Goal: Task Accomplishment & Management: Manage account settings

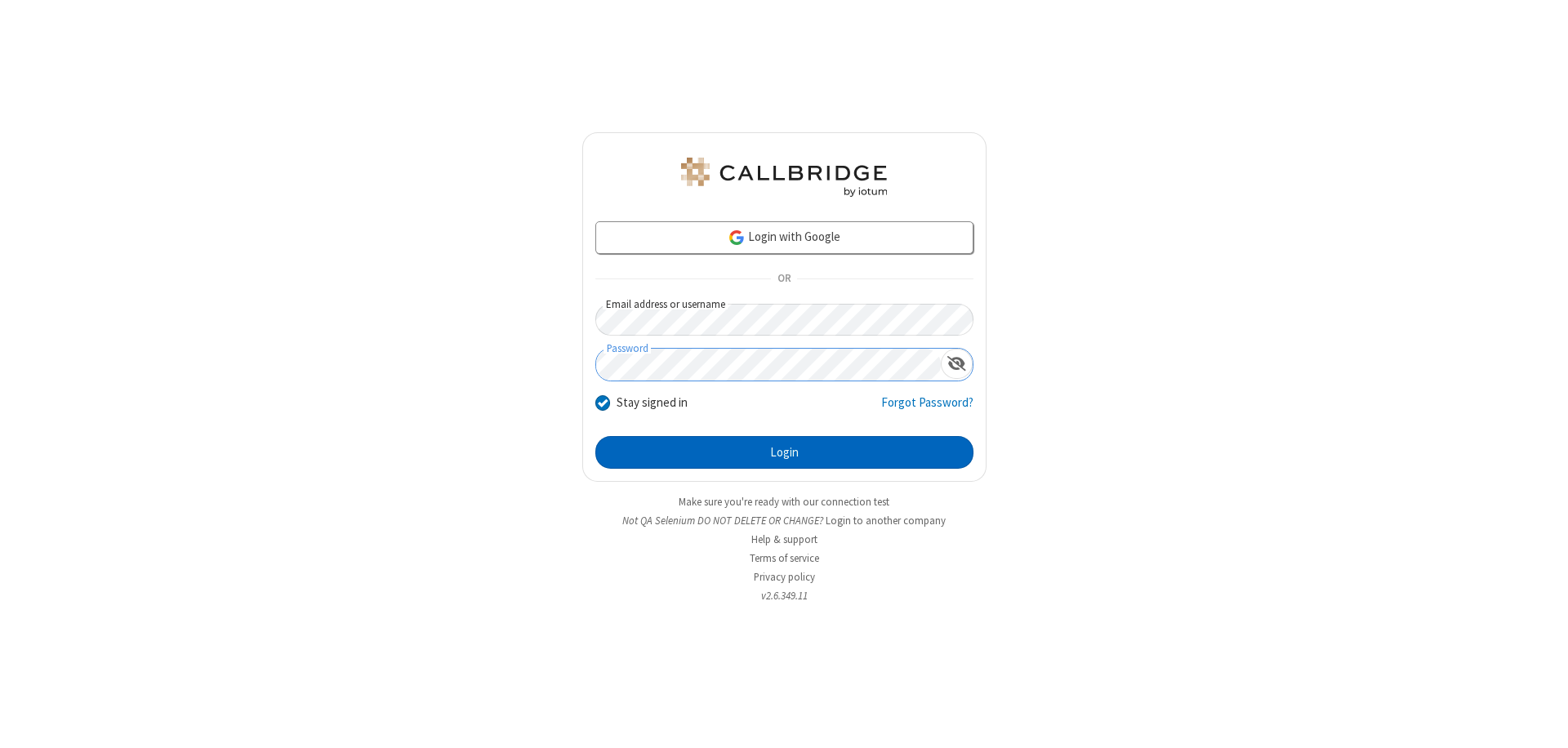
click at [784, 453] on button "Login" at bounding box center [784, 453] width 378 height 33
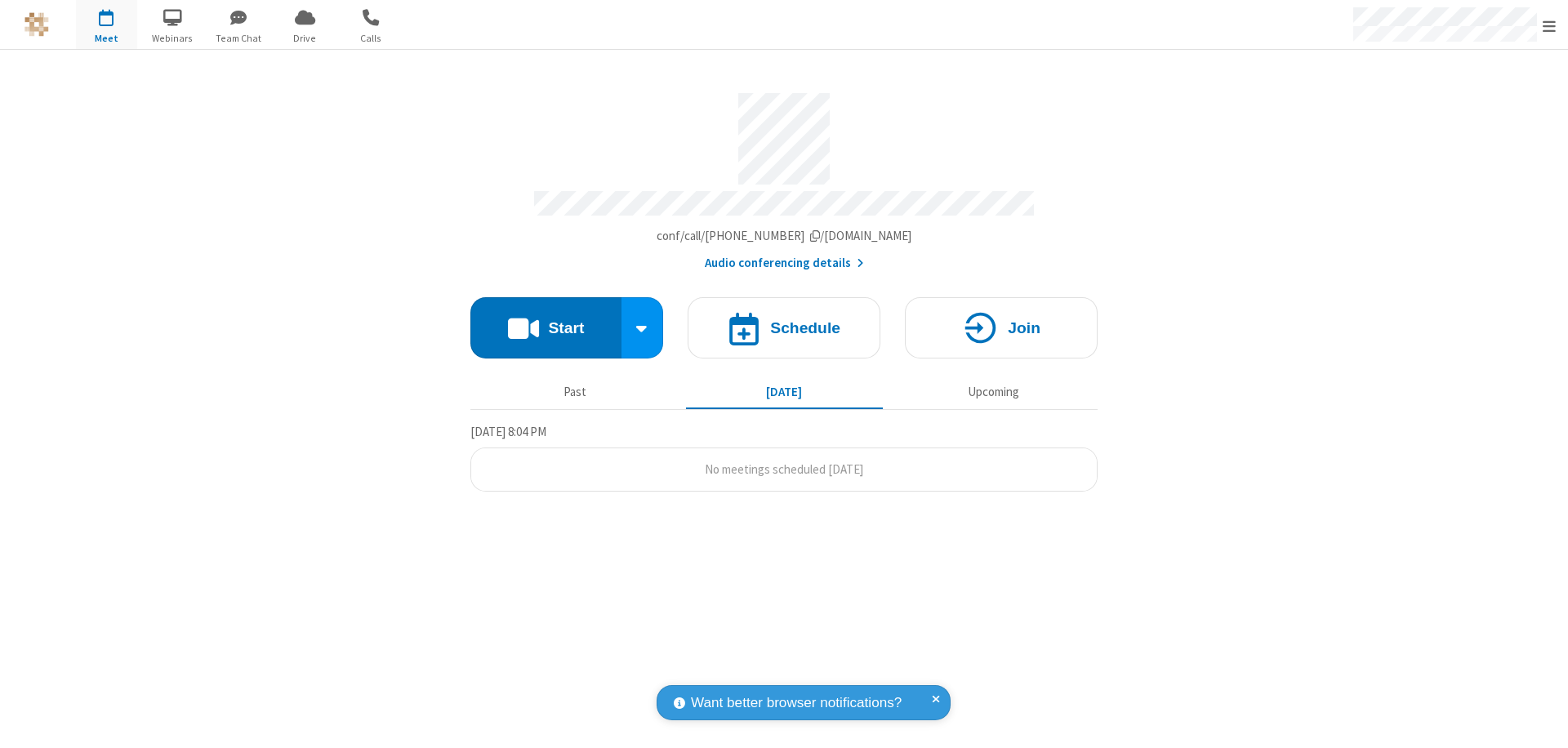
click at [1549, 25] on span "Open menu" at bounding box center [1548, 26] width 13 height 16
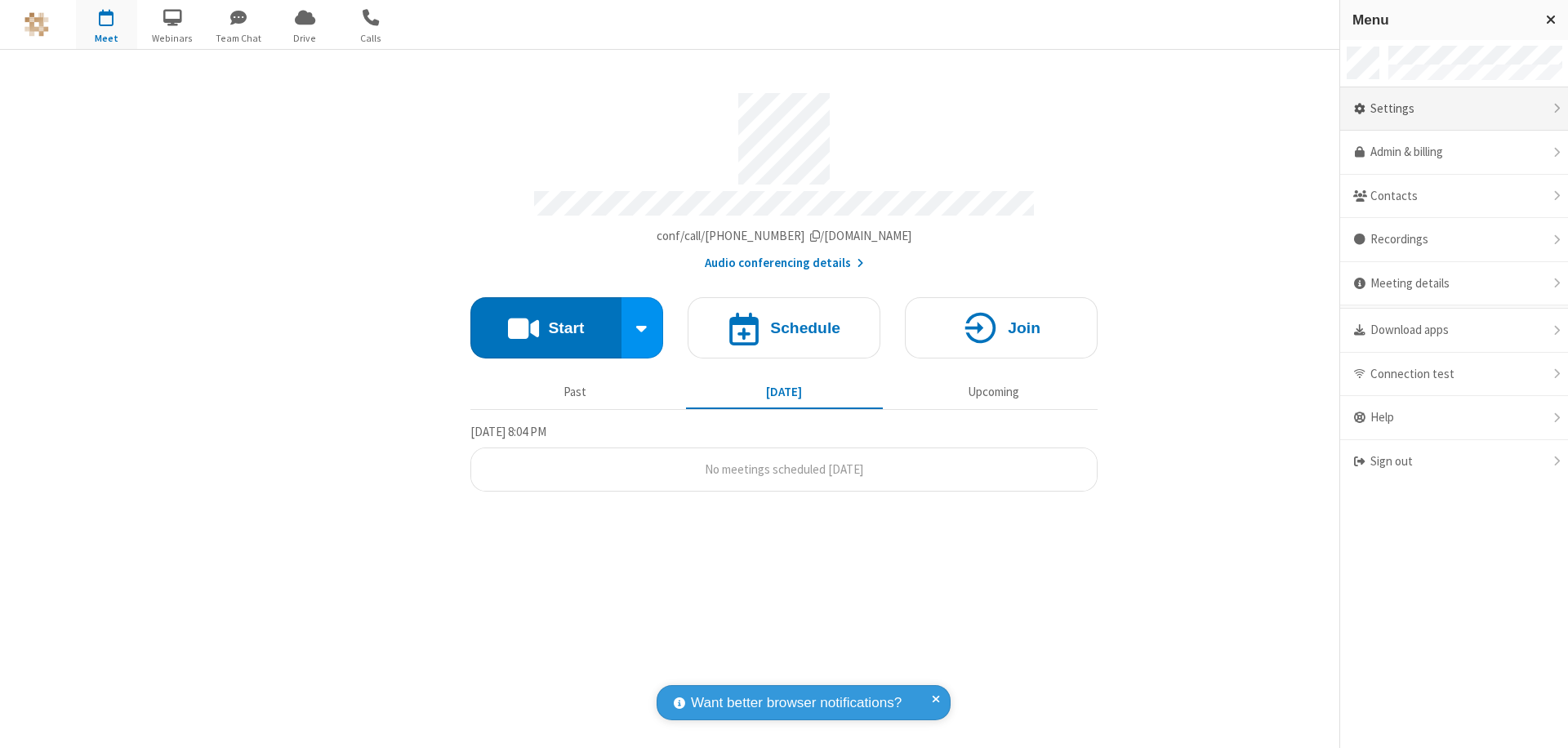
click at [1454, 108] on div "Settings" at bounding box center [1454, 109] width 228 height 44
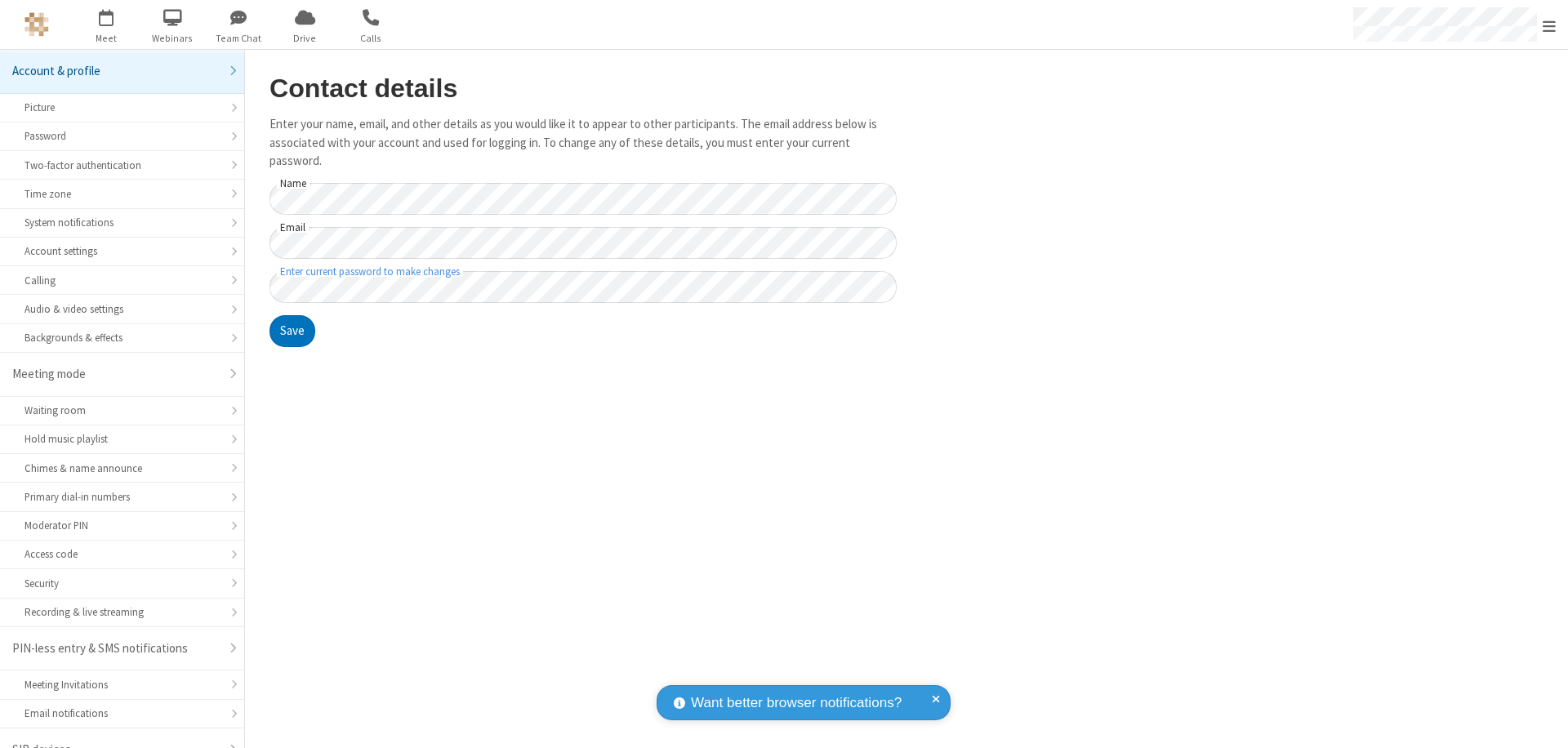
scroll to position [23, 0]
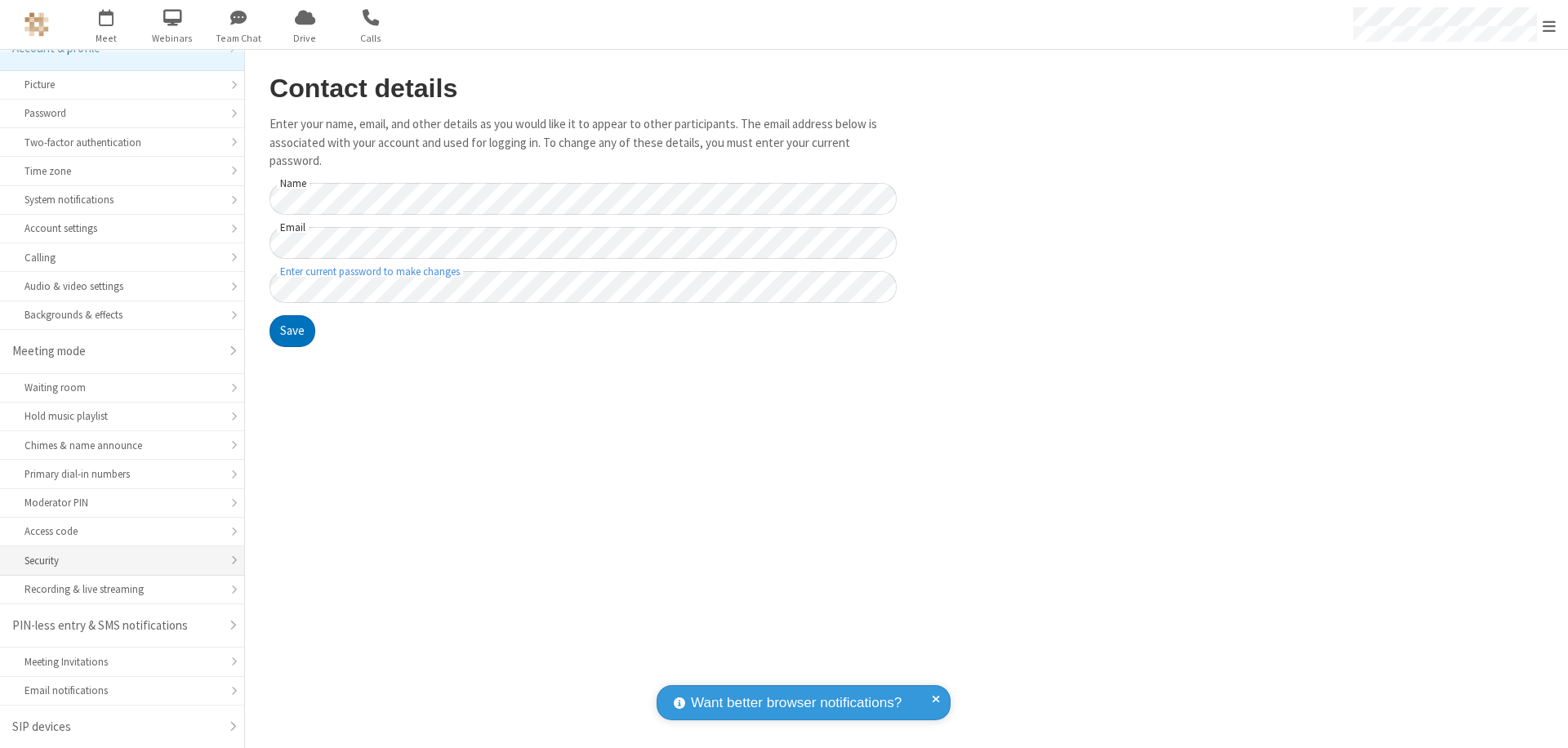
click at [116, 560] on div "Security" at bounding box center [121, 560] width 195 height 15
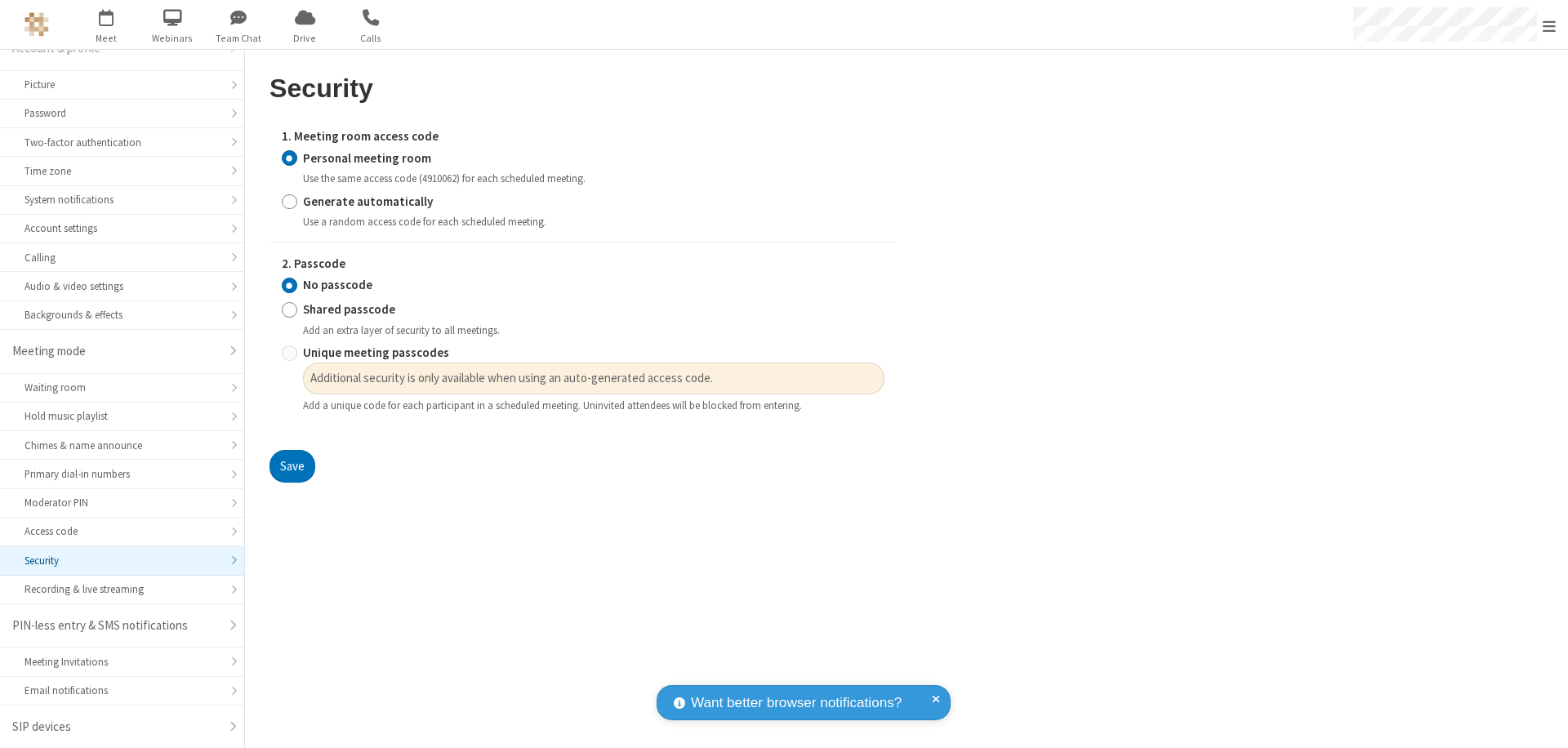
click at [289, 201] on input "Generate automatically" at bounding box center [289, 201] width 15 height 17
radio input "true"
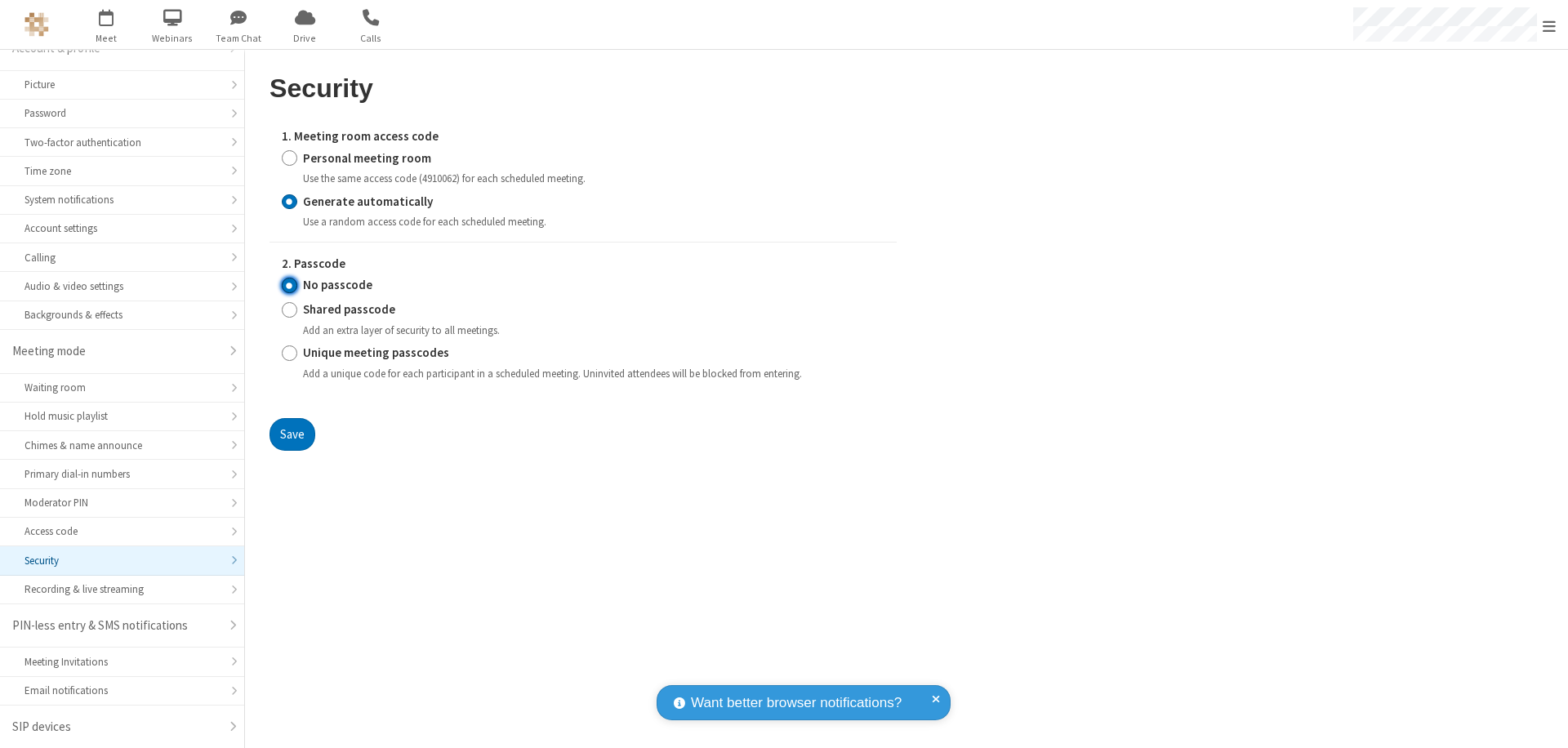
click at [289, 285] on input "No passcode" at bounding box center [289, 286] width 15 height 17
click at [292, 434] on button "Save" at bounding box center [292, 435] width 46 height 33
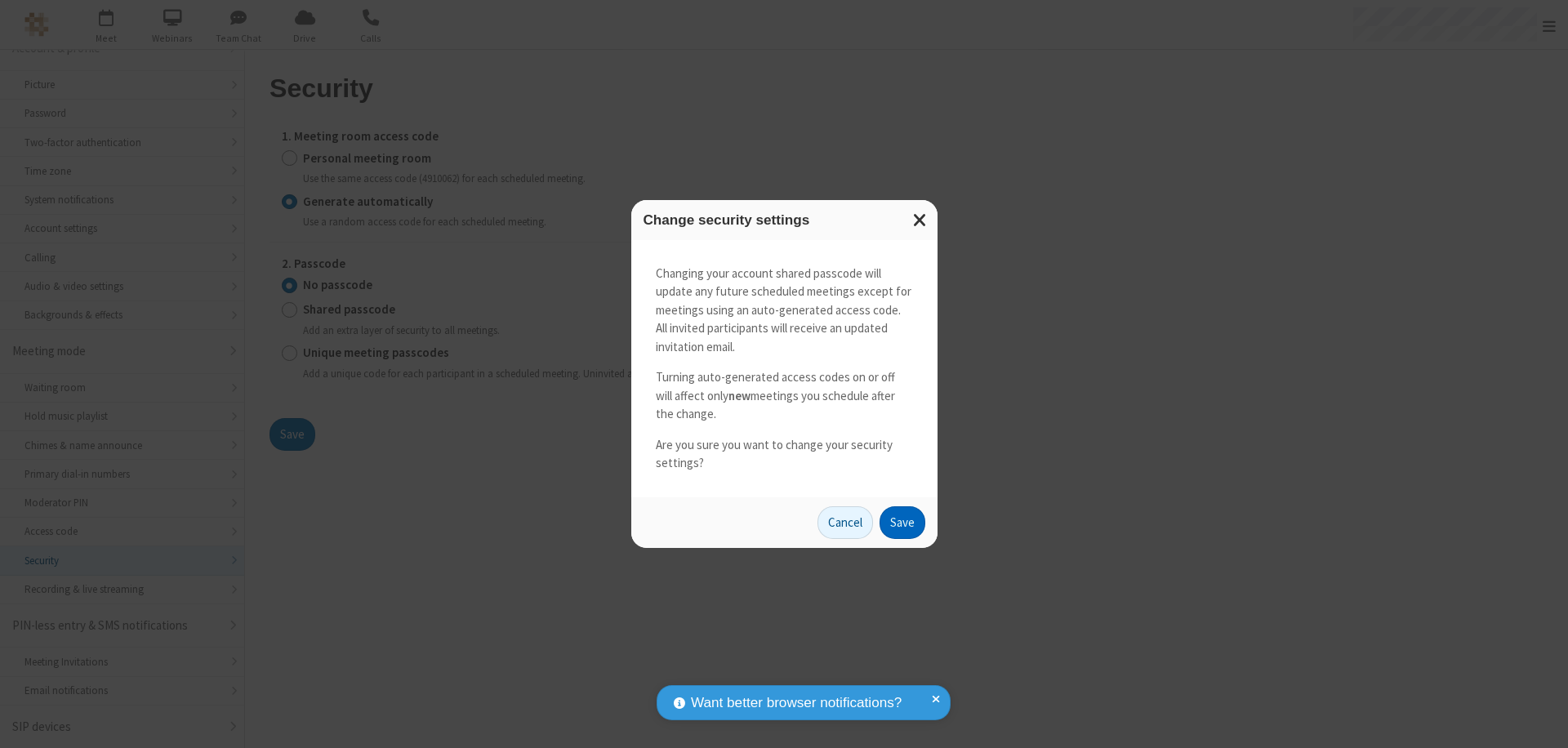
click at [901, 522] on button "Save" at bounding box center [902, 522] width 46 height 33
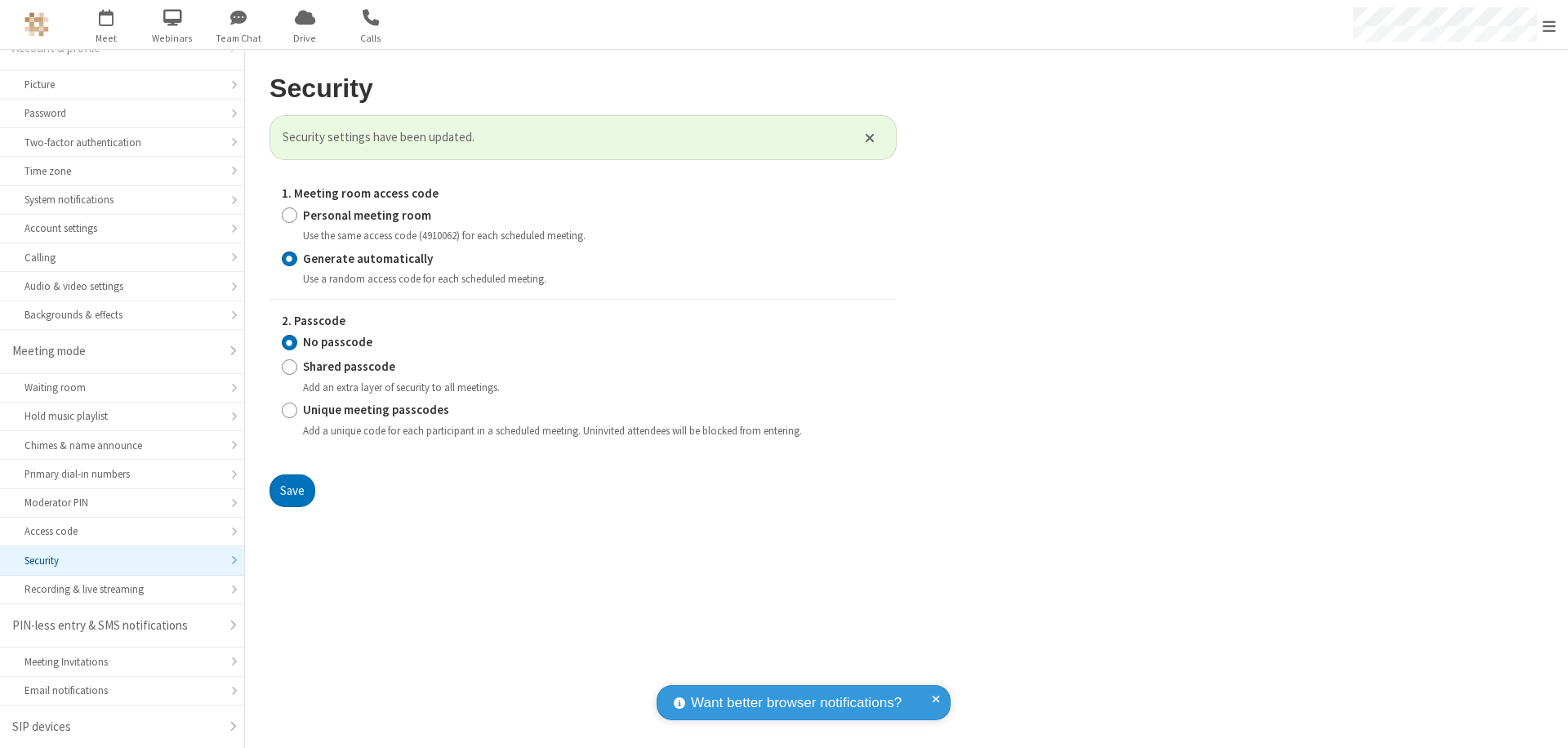
click at [1549, 25] on span "Open menu" at bounding box center [1548, 26] width 13 height 16
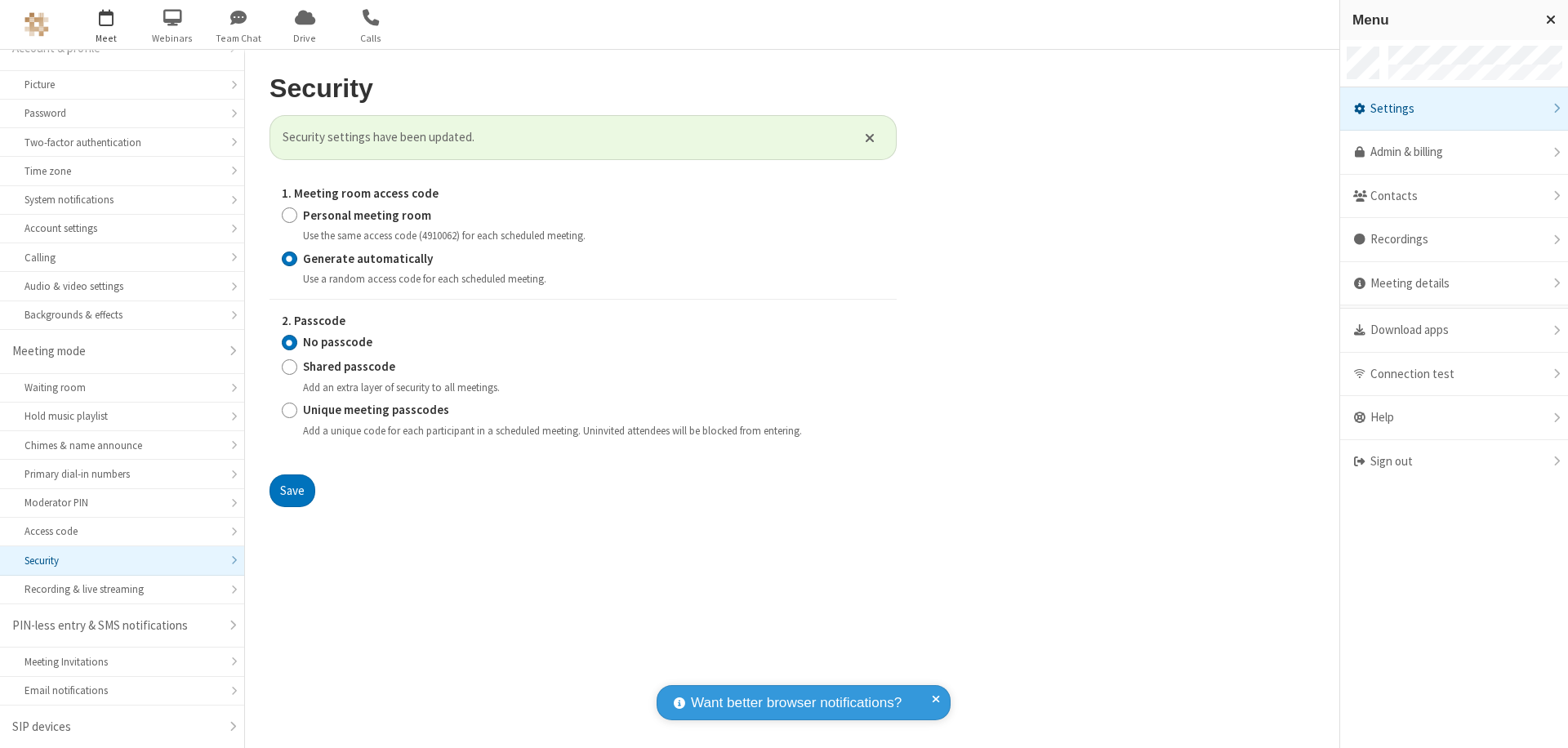
click at [106, 24] on span "button" at bounding box center [106, 17] width 61 height 28
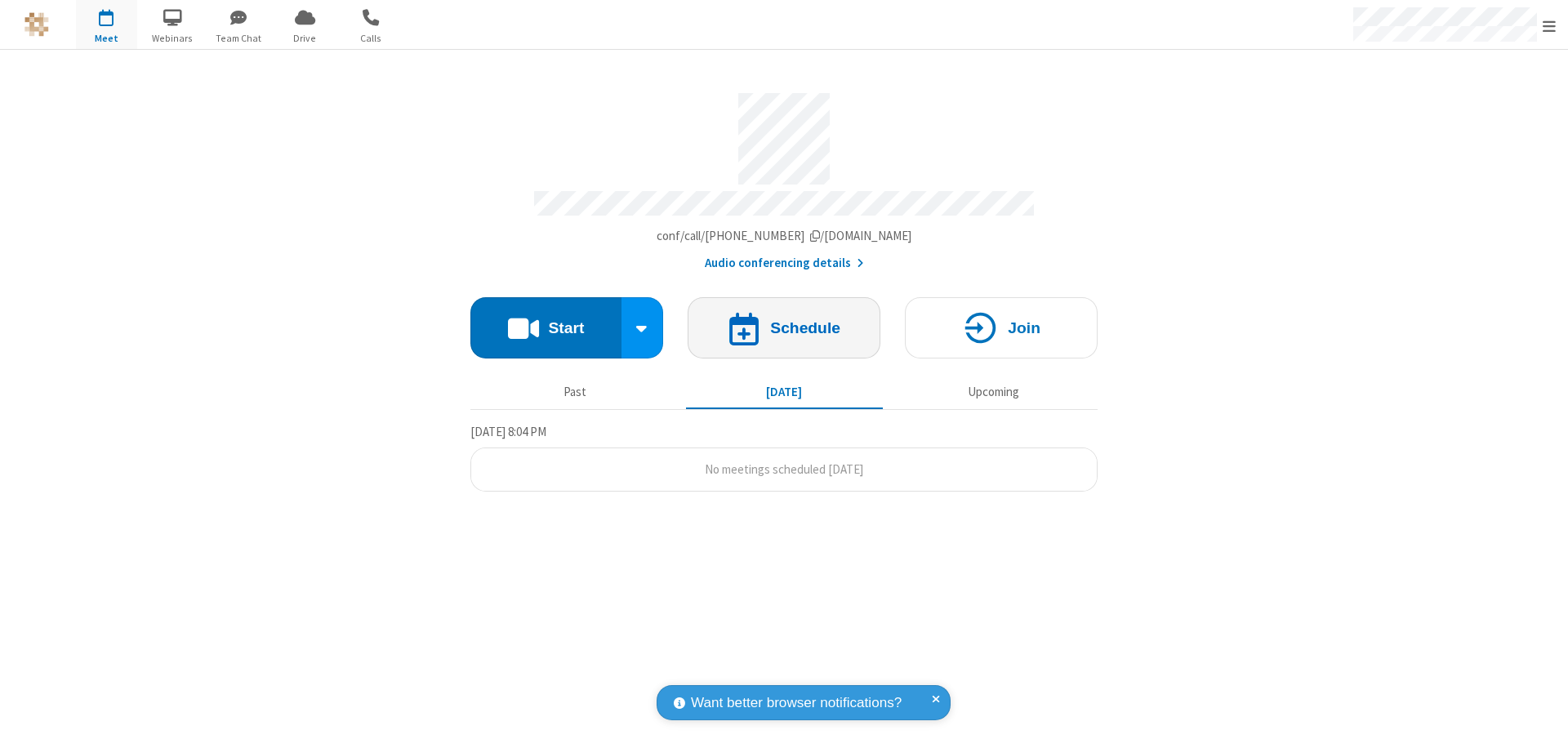
click at [784, 320] on h4 "Schedule" at bounding box center [806, 328] width 71 height 15
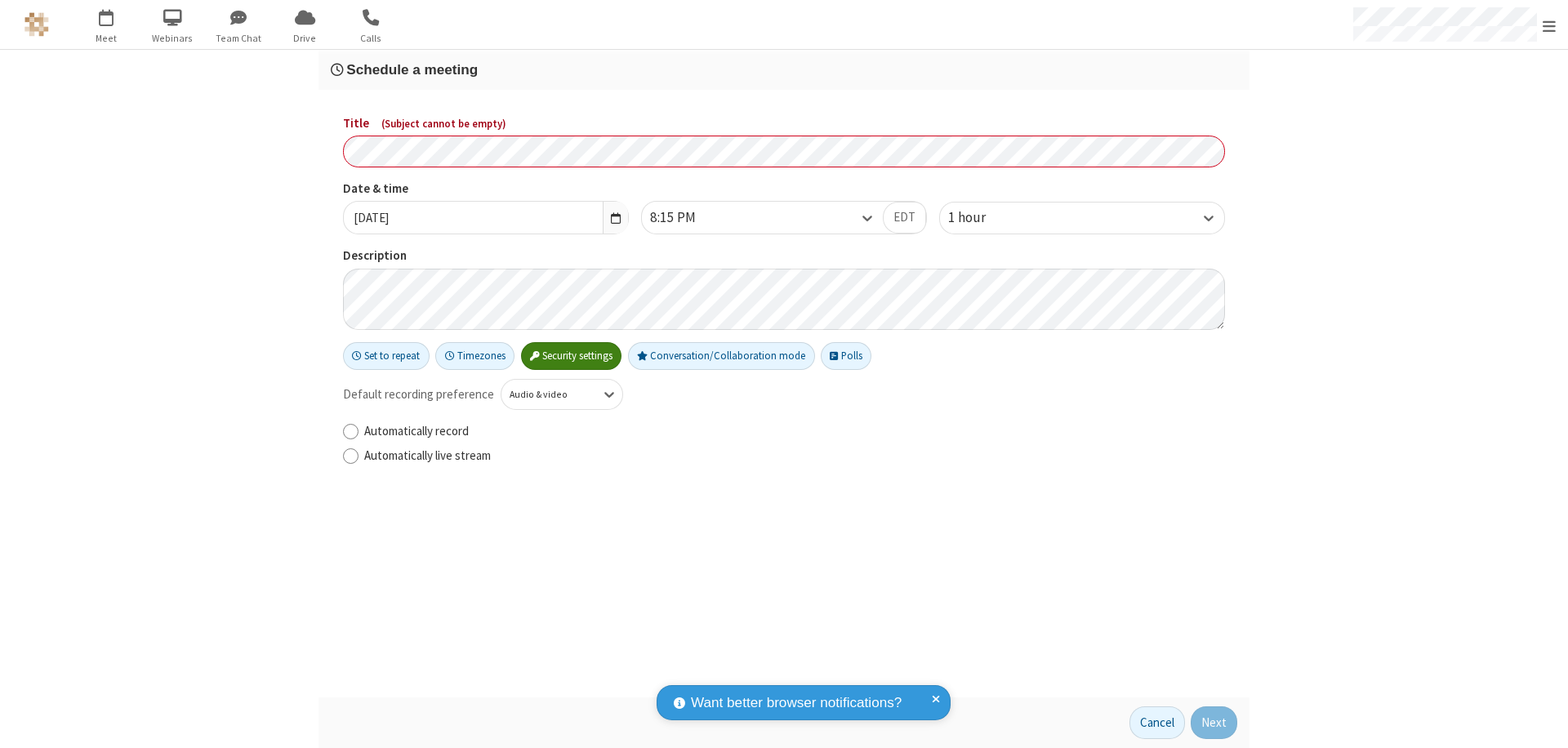
click at [784, 70] on h3 "Schedule a meeting" at bounding box center [783, 70] width 906 height 15
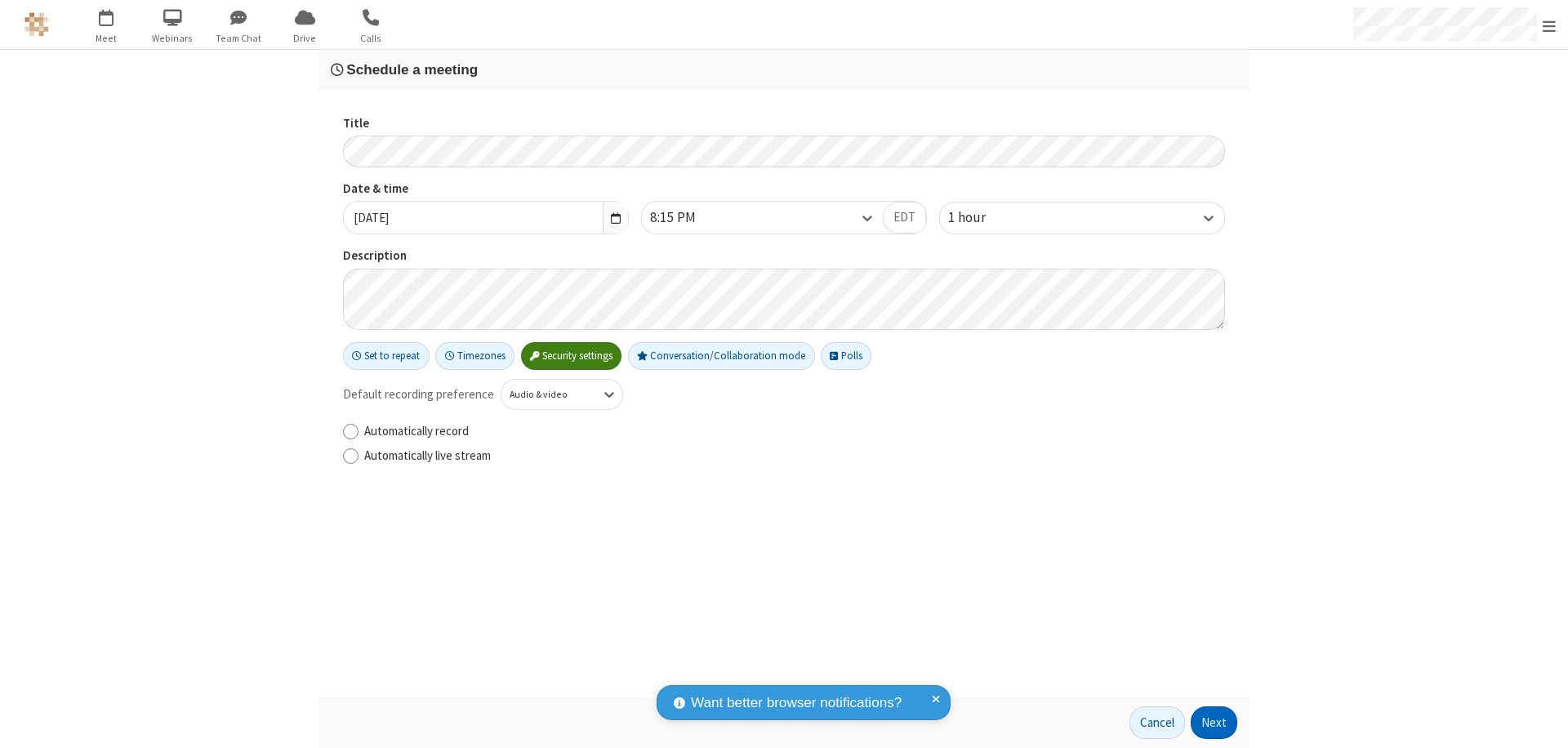
click at [1214, 723] on button "Next" at bounding box center [1213, 723] width 46 height 33
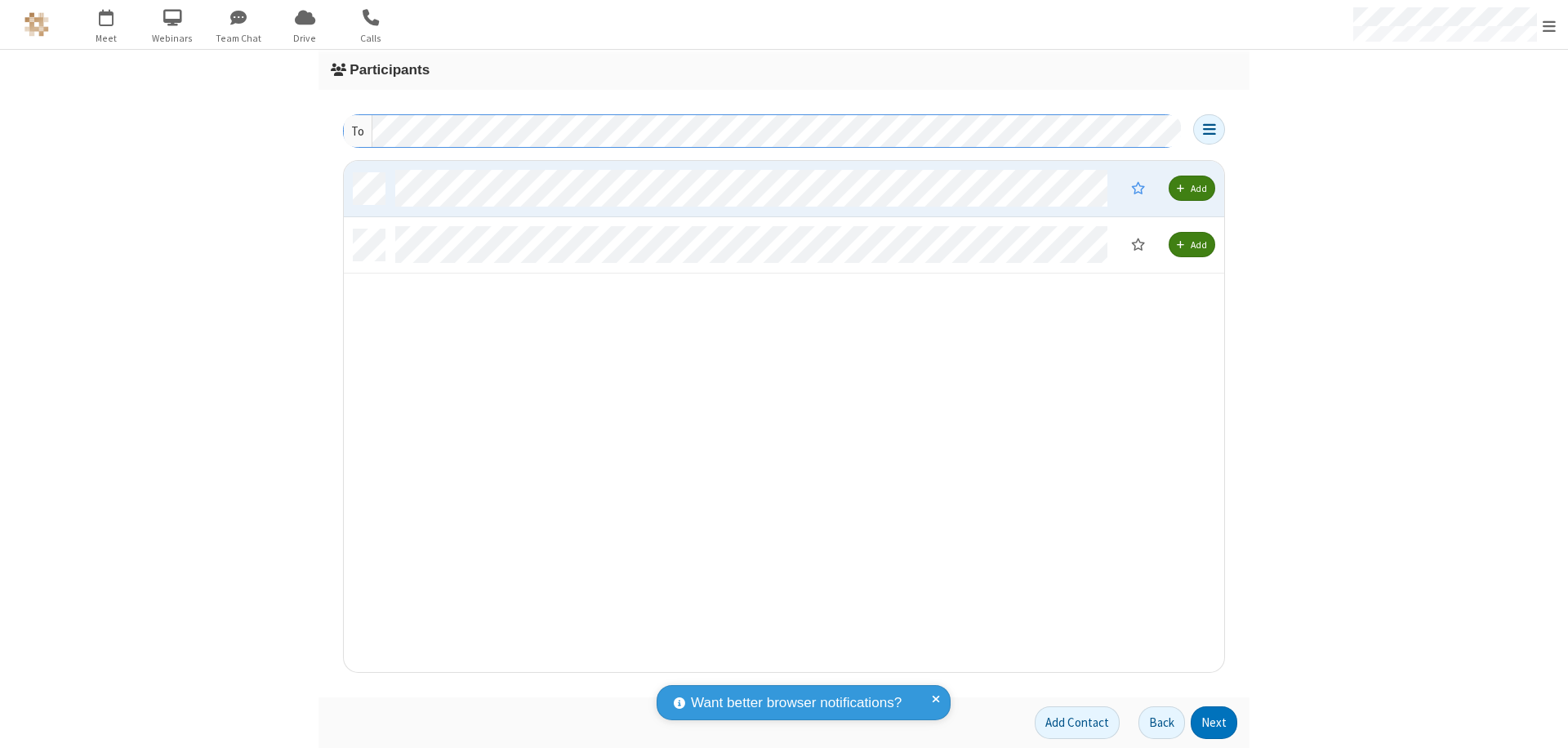
scroll to position [499, 868]
click at [1214, 723] on button "Next" at bounding box center [1213, 723] width 46 height 33
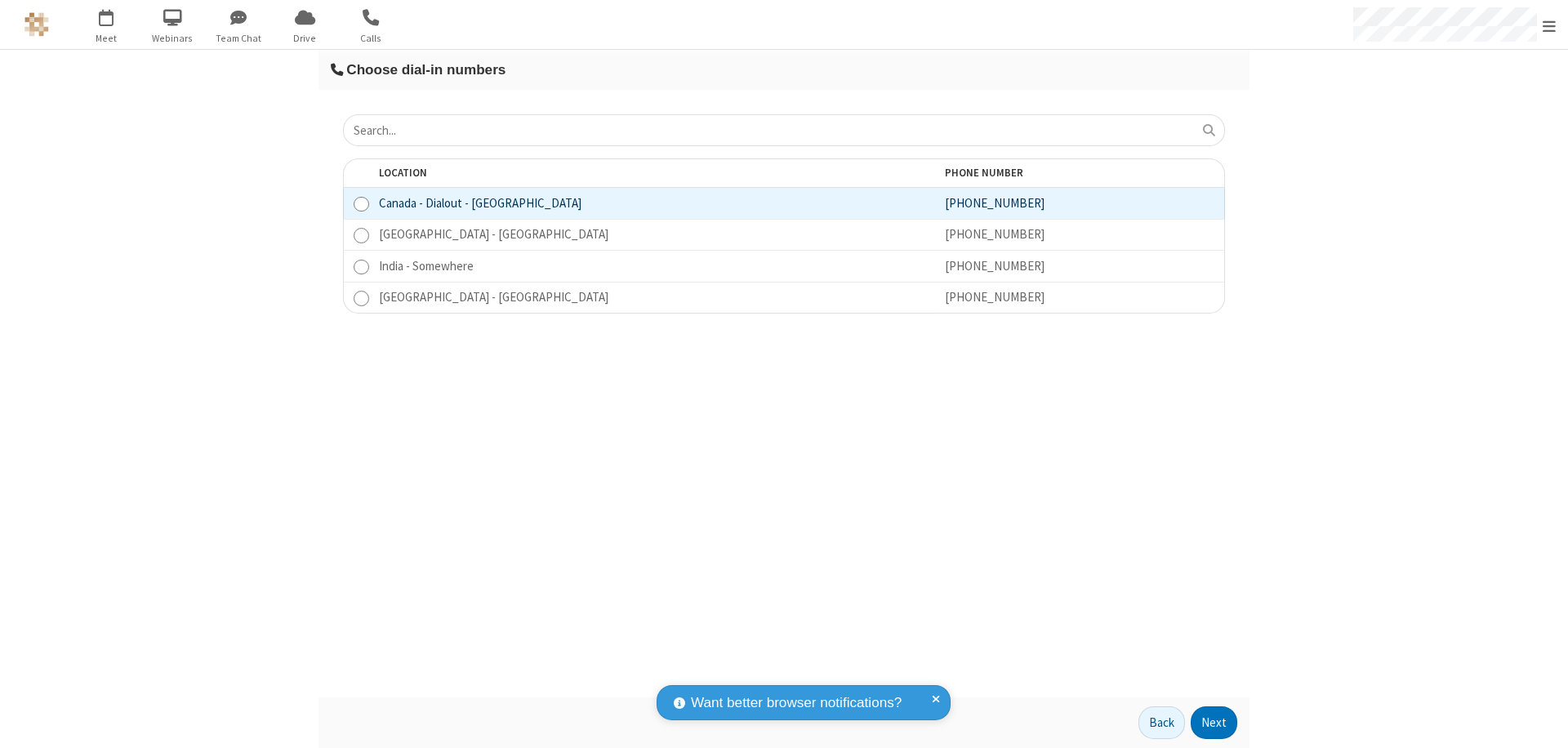
click at [1214, 723] on button "Next" at bounding box center [1213, 723] width 46 height 33
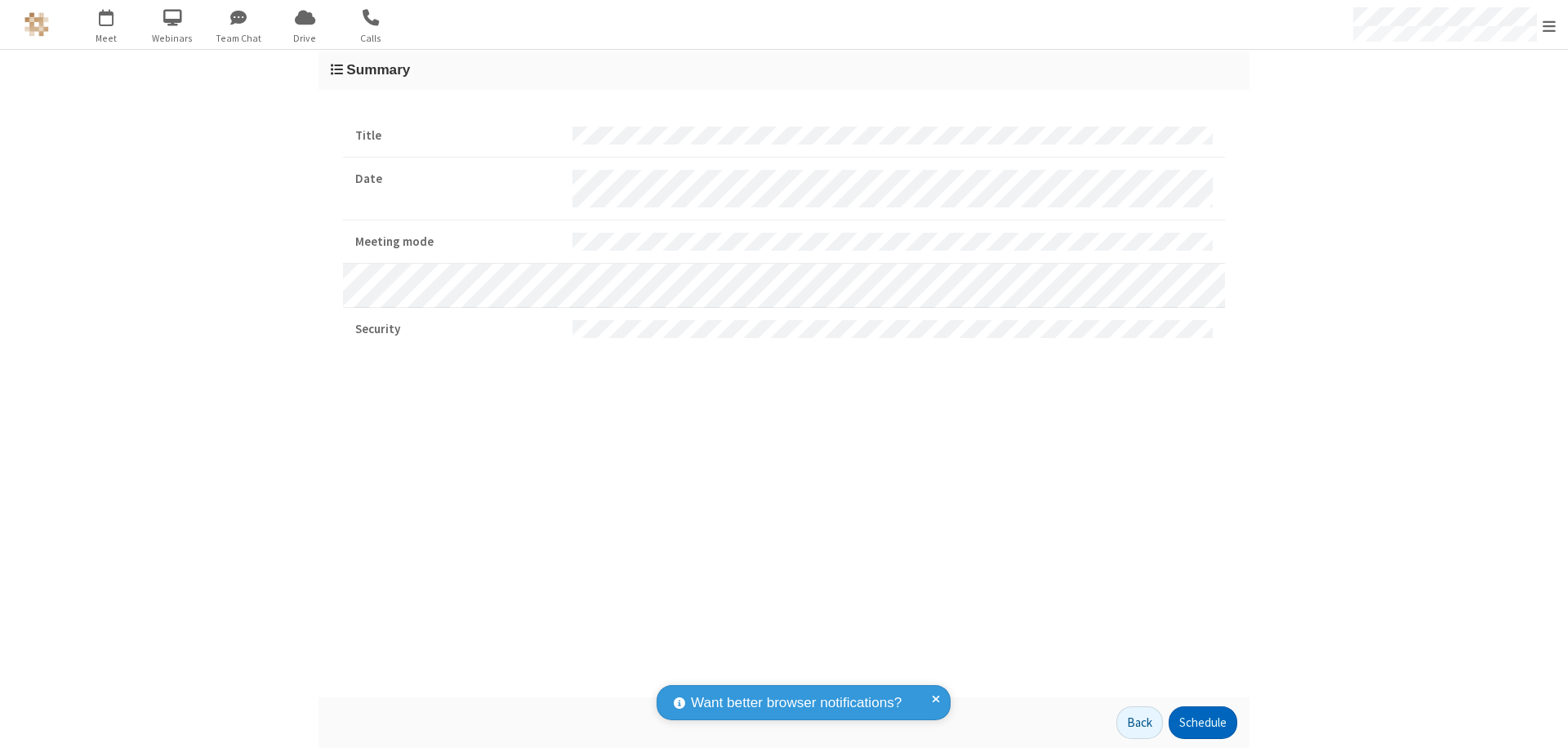
click at [1202, 723] on button "Schedule" at bounding box center [1203, 723] width 69 height 33
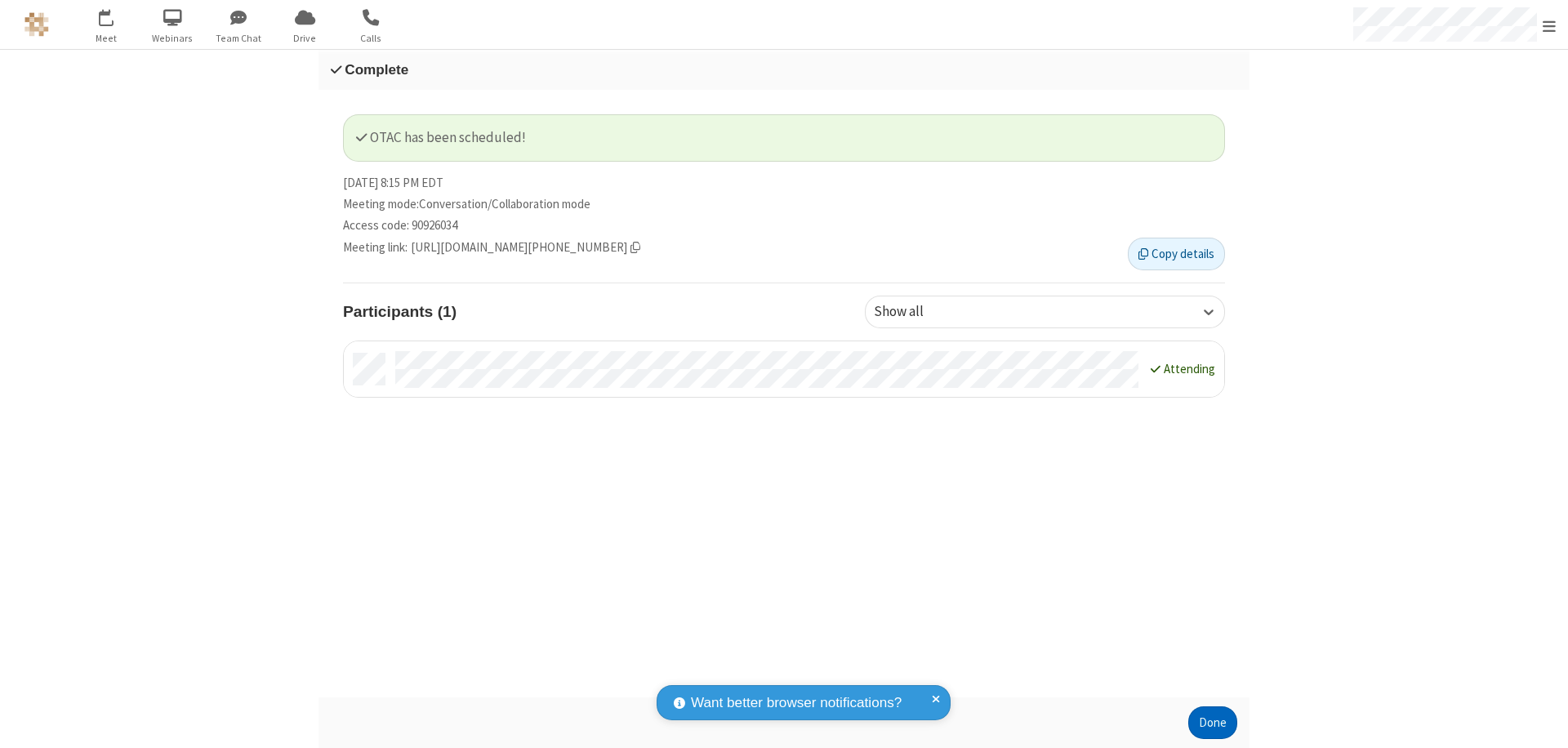
click at [1213, 723] on button "Done" at bounding box center [1212, 723] width 49 height 33
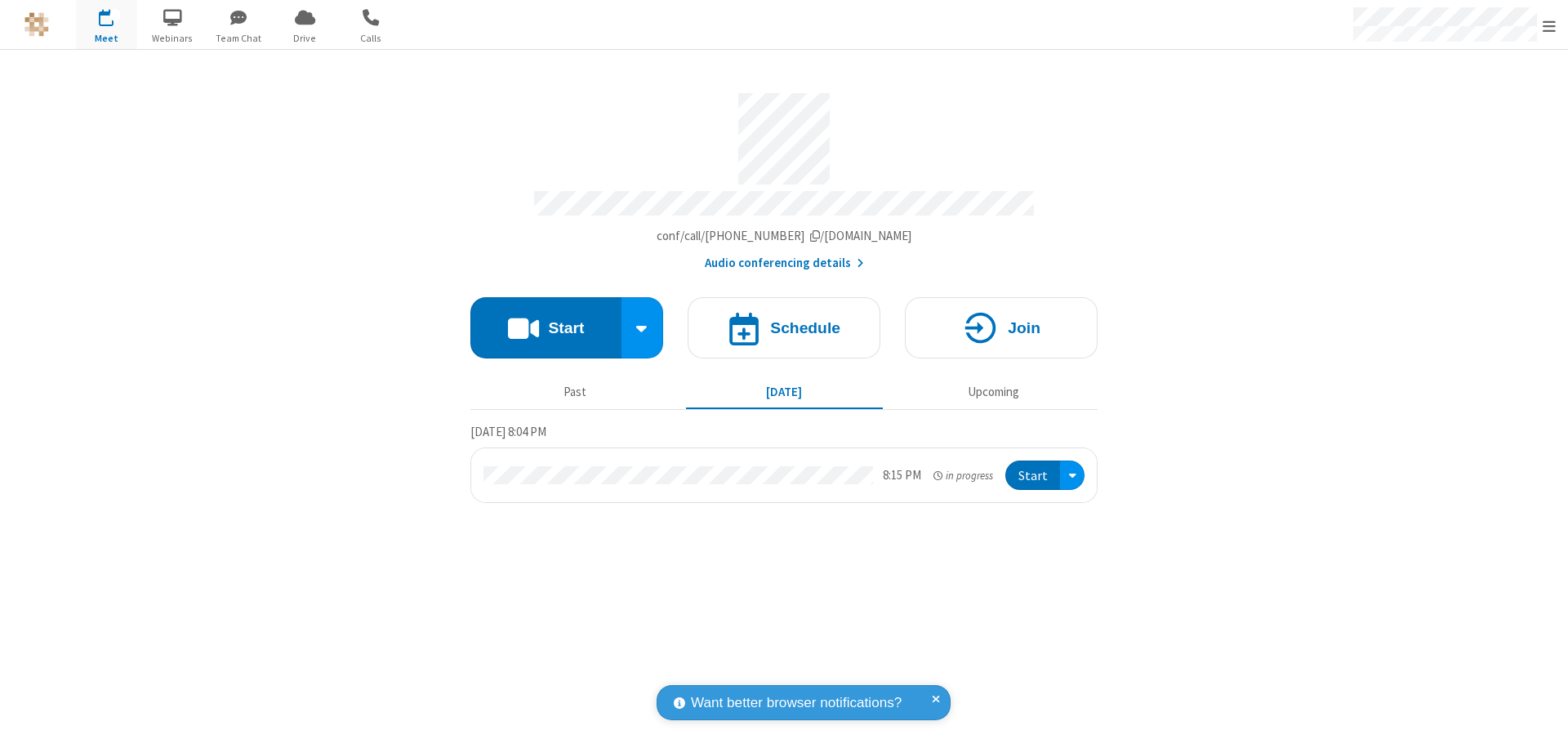
click at [1034, 468] on button "Start" at bounding box center [1033, 475] width 55 height 30
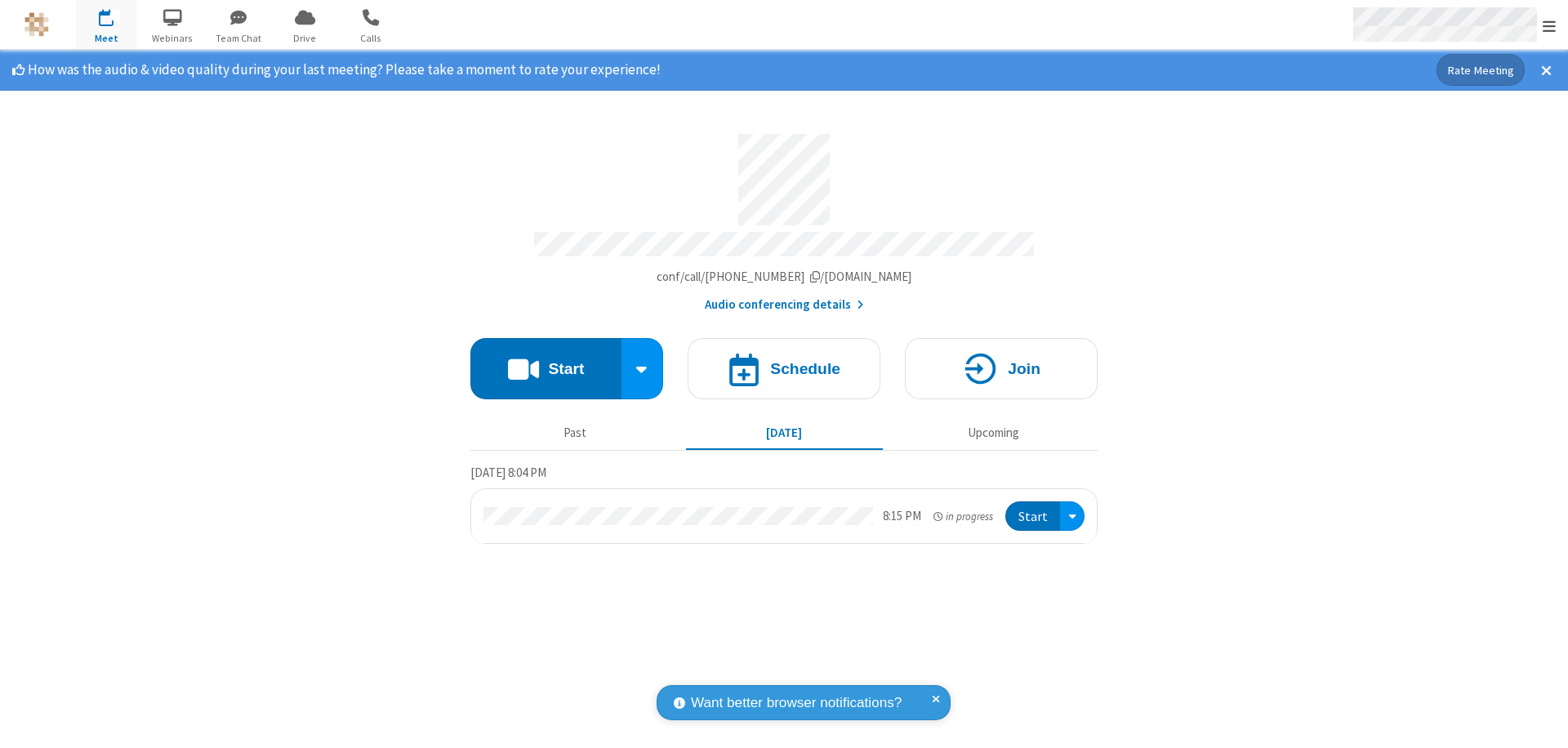
click at [1549, 25] on span "Open menu" at bounding box center [1548, 26] width 13 height 16
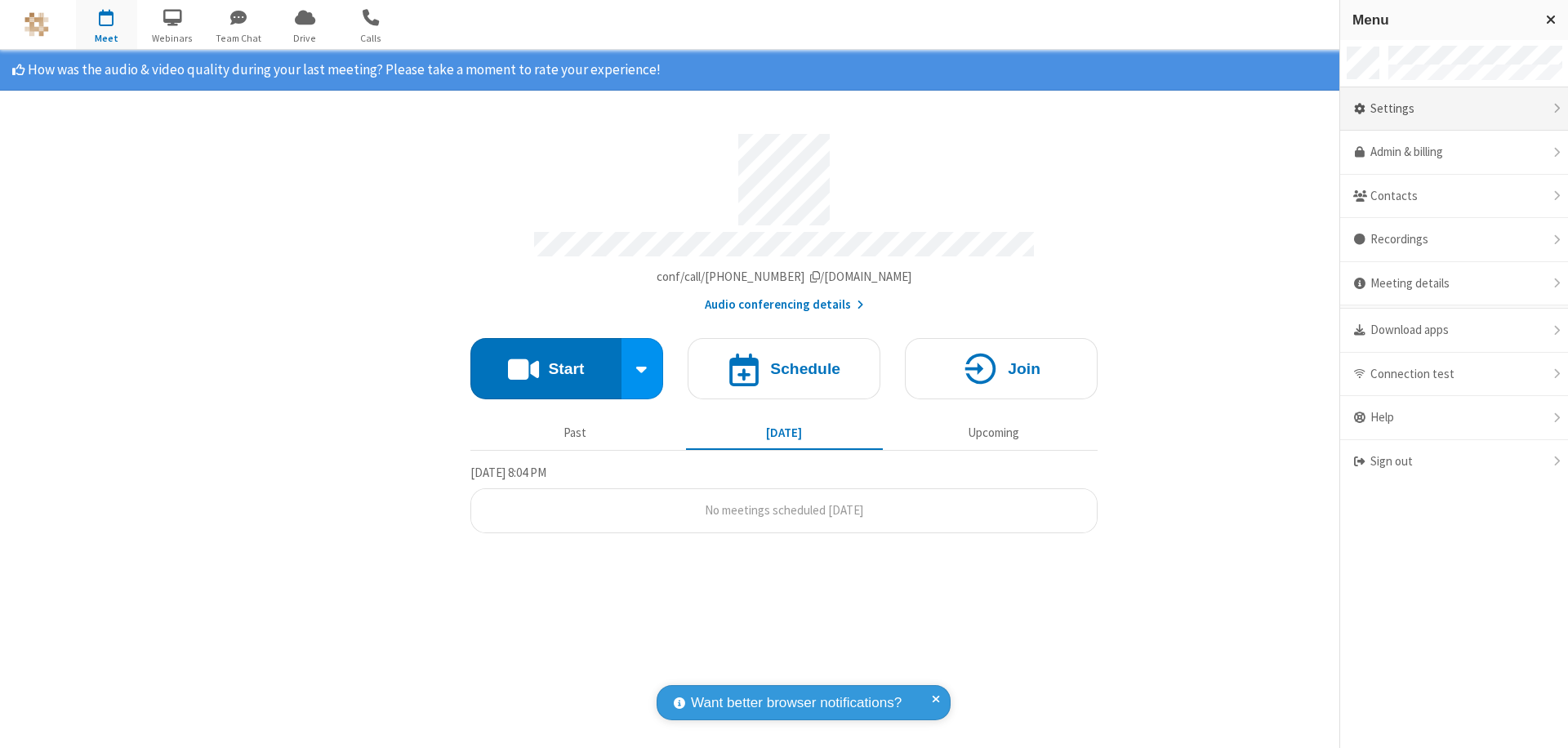
click at [1454, 108] on div "Settings" at bounding box center [1454, 109] width 228 height 44
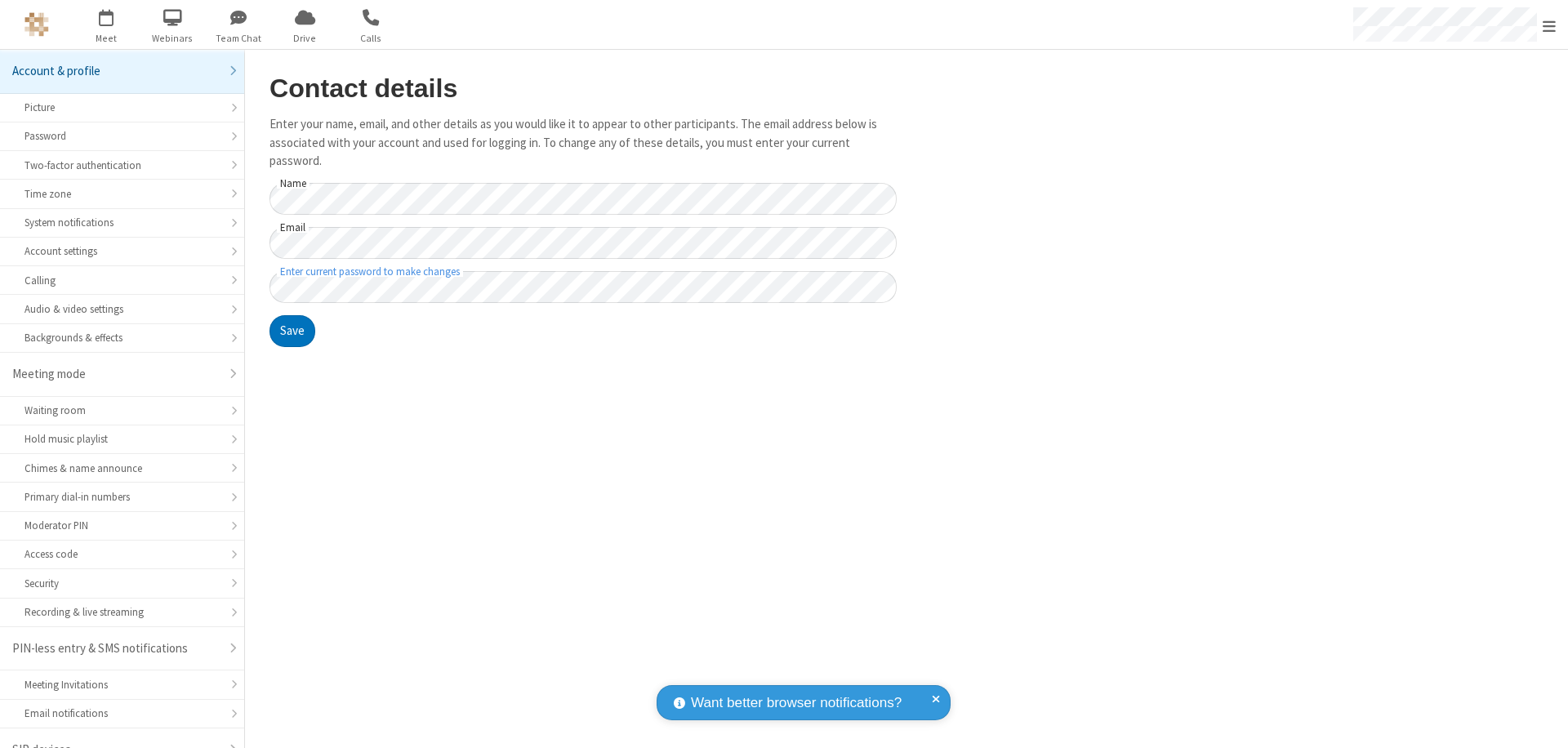
scroll to position [23, 0]
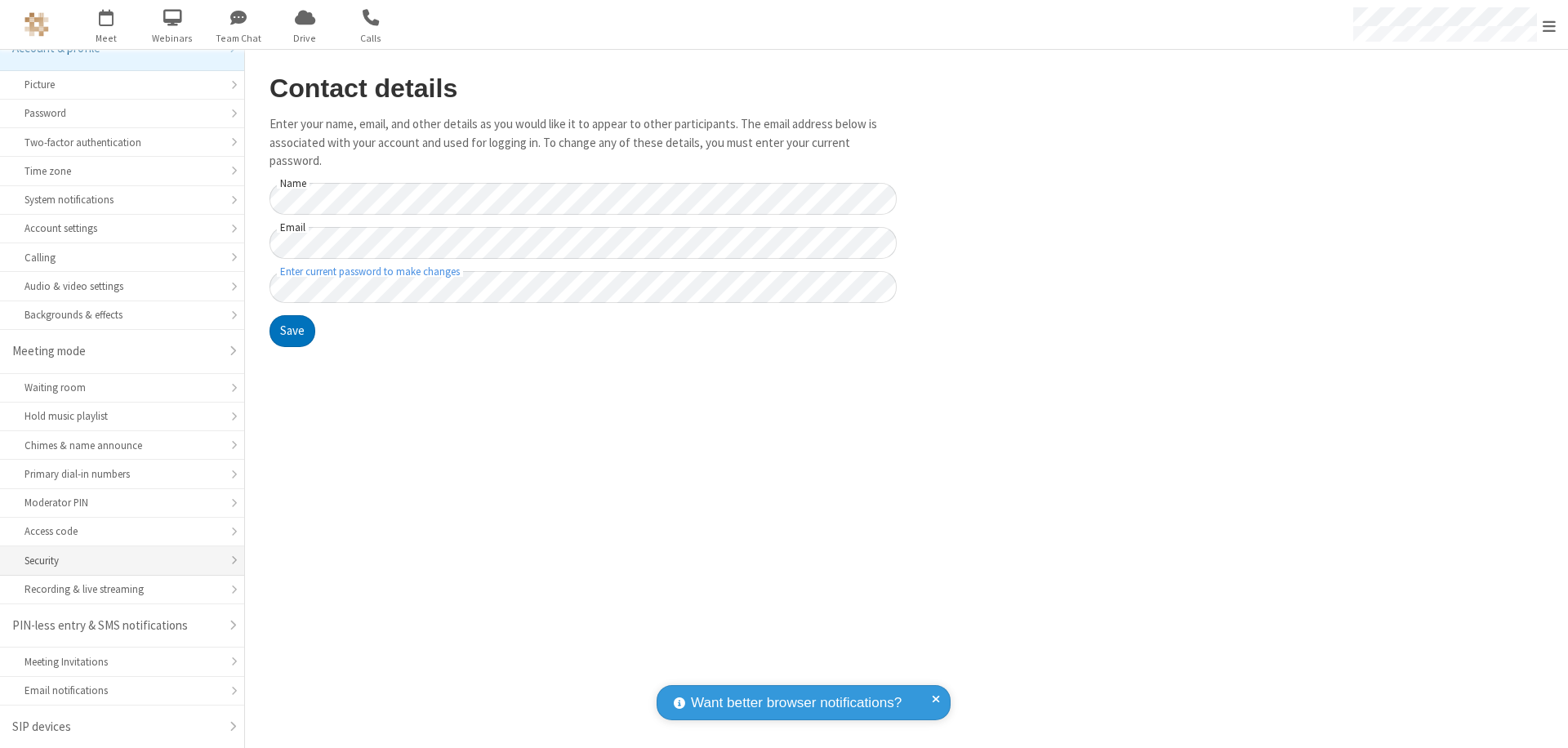
click at [116, 560] on div "Security" at bounding box center [121, 560] width 195 height 15
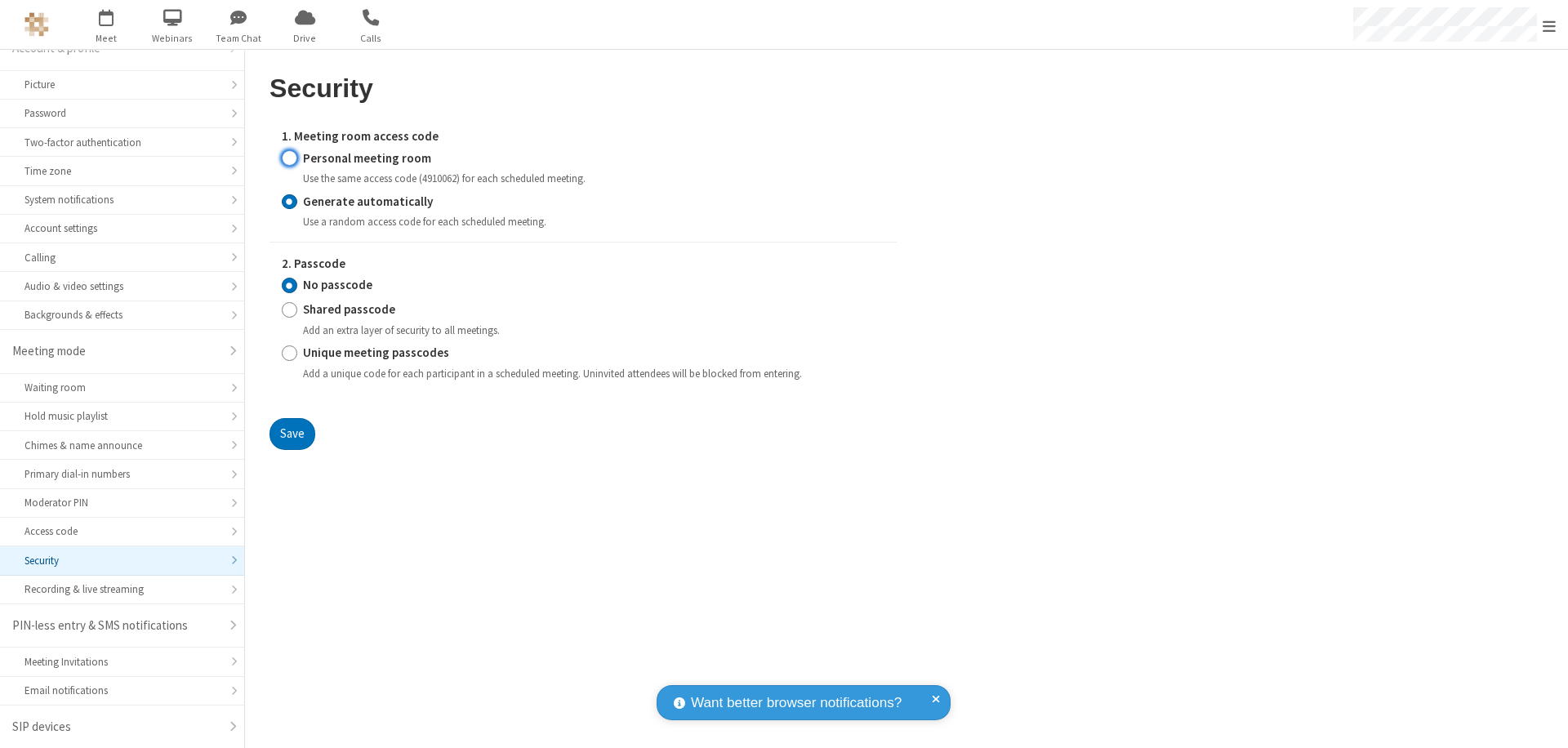
click at [289, 158] on input "Personal meeting room" at bounding box center [289, 158] width 15 height 17
radio input "true"
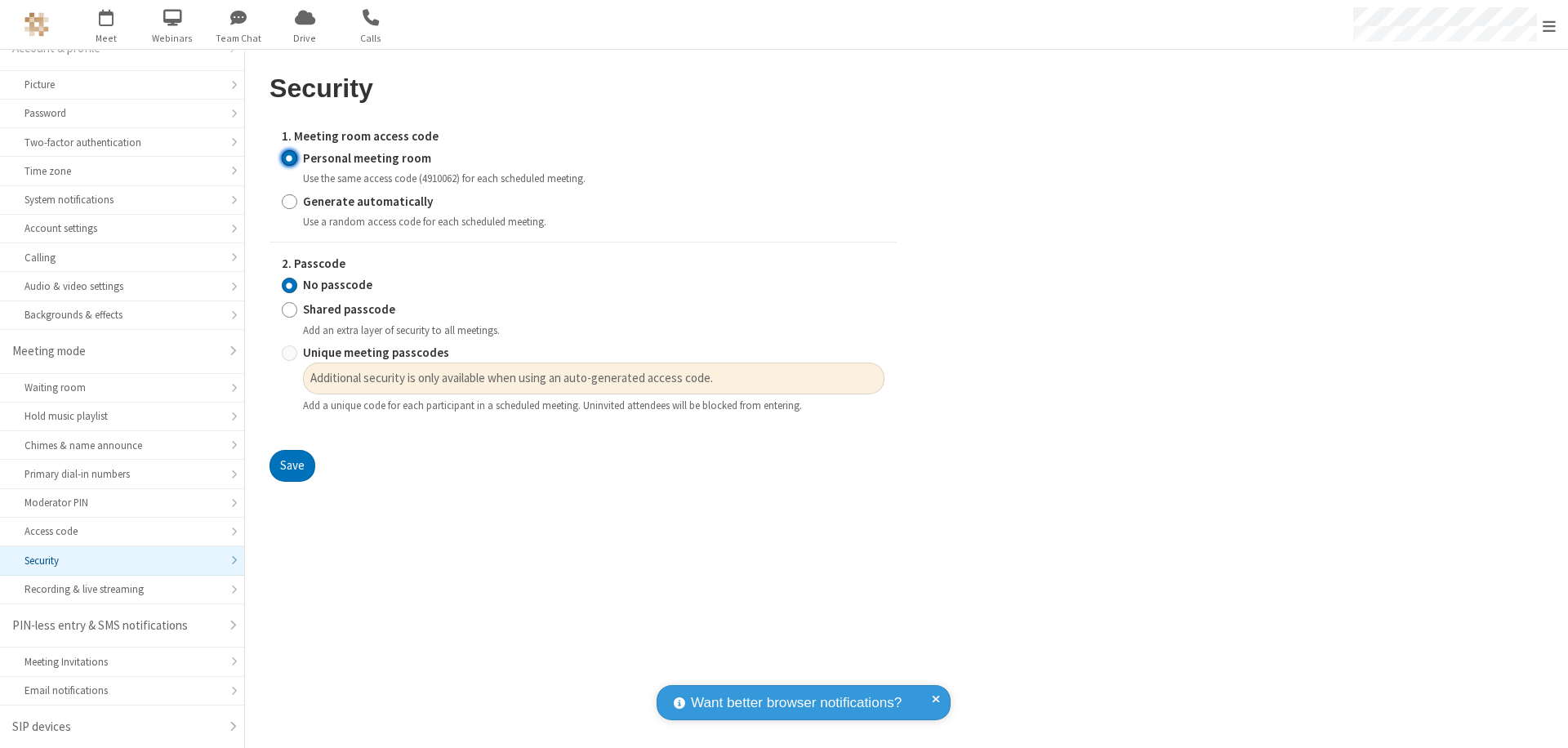
click at [289, 285] on input "No passcode" at bounding box center [289, 286] width 15 height 17
click at [292, 467] on button "Save" at bounding box center [292, 467] width 46 height 33
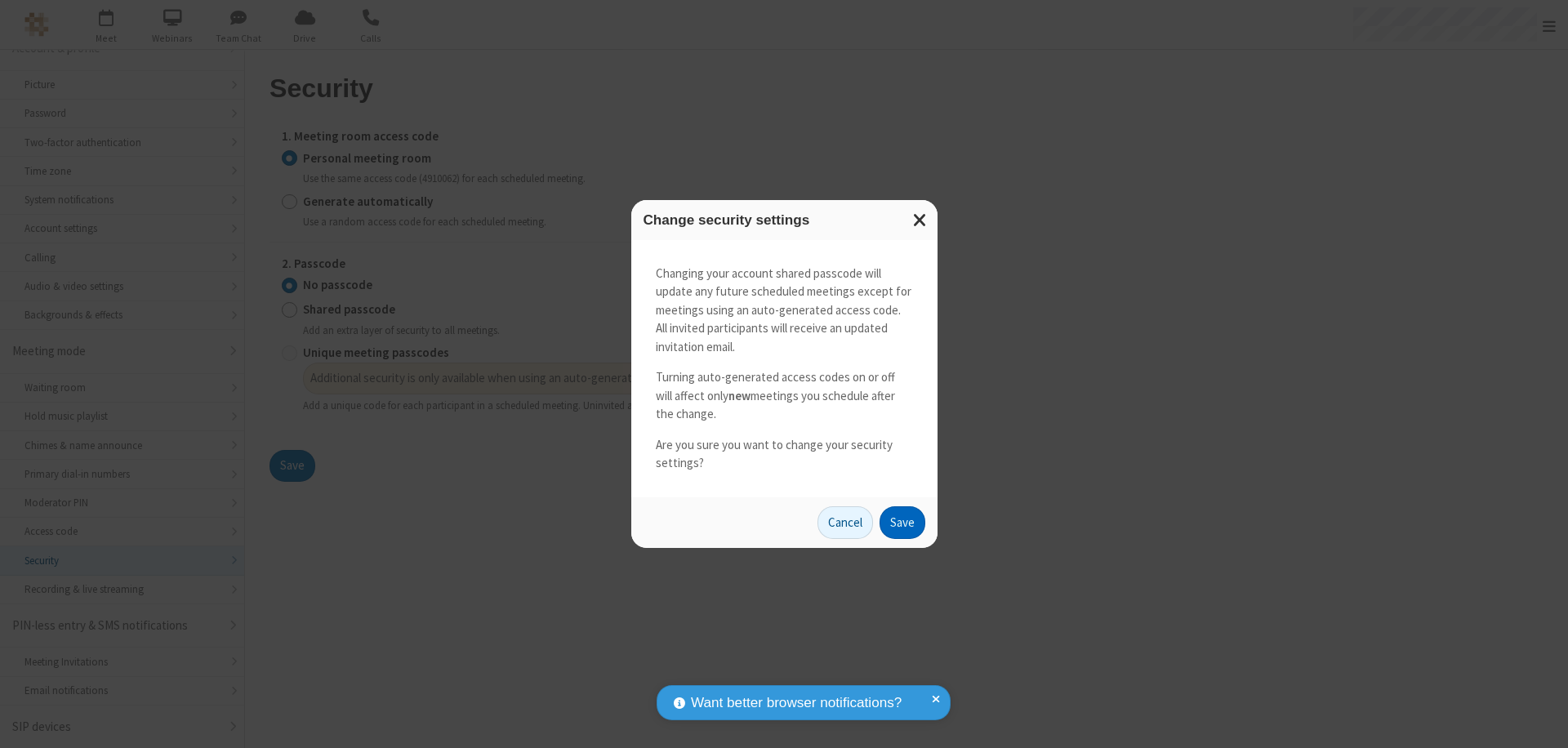
click at [901, 522] on button "Save" at bounding box center [902, 522] width 46 height 33
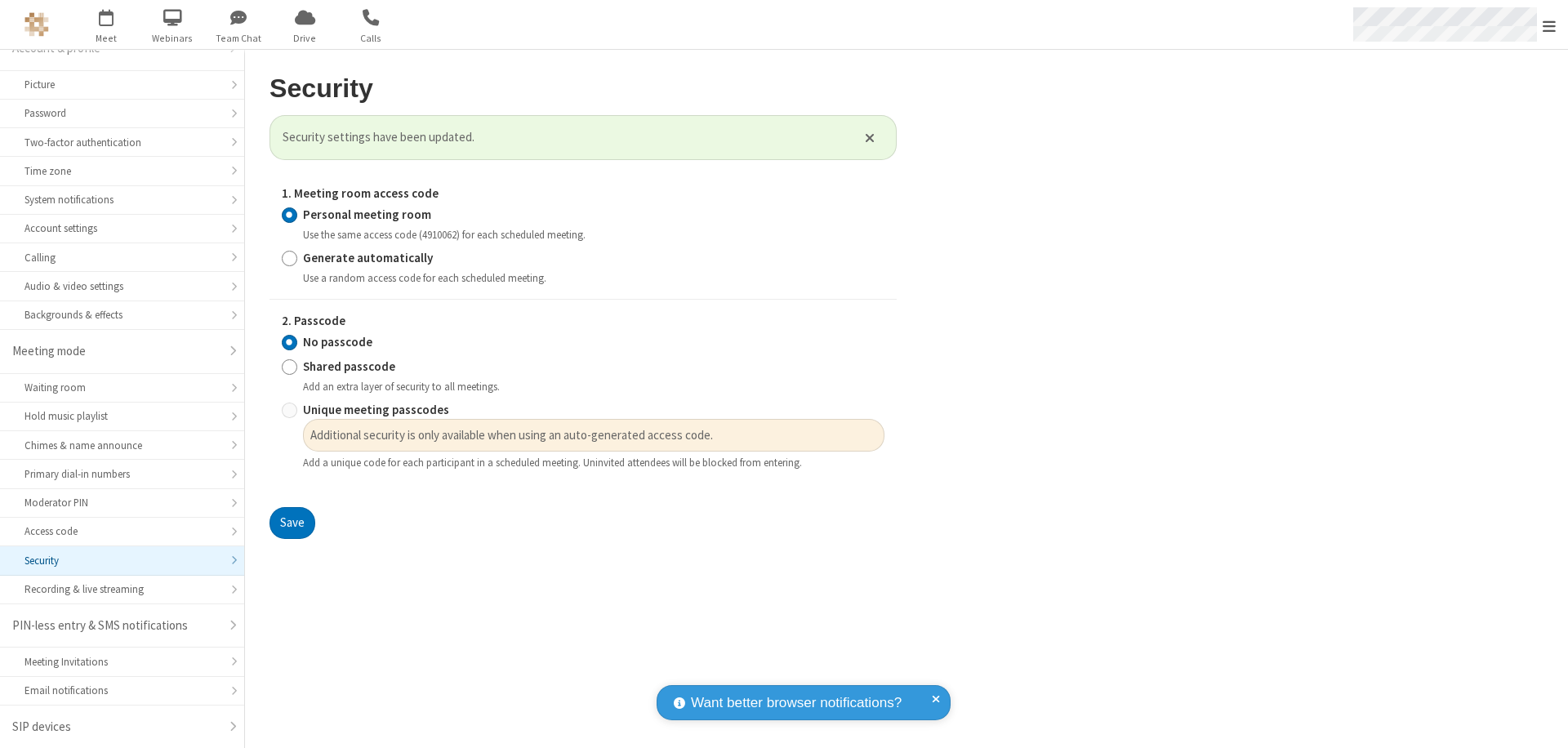
click at [1549, 24] on span "Open menu" at bounding box center [1548, 26] width 13 height 16
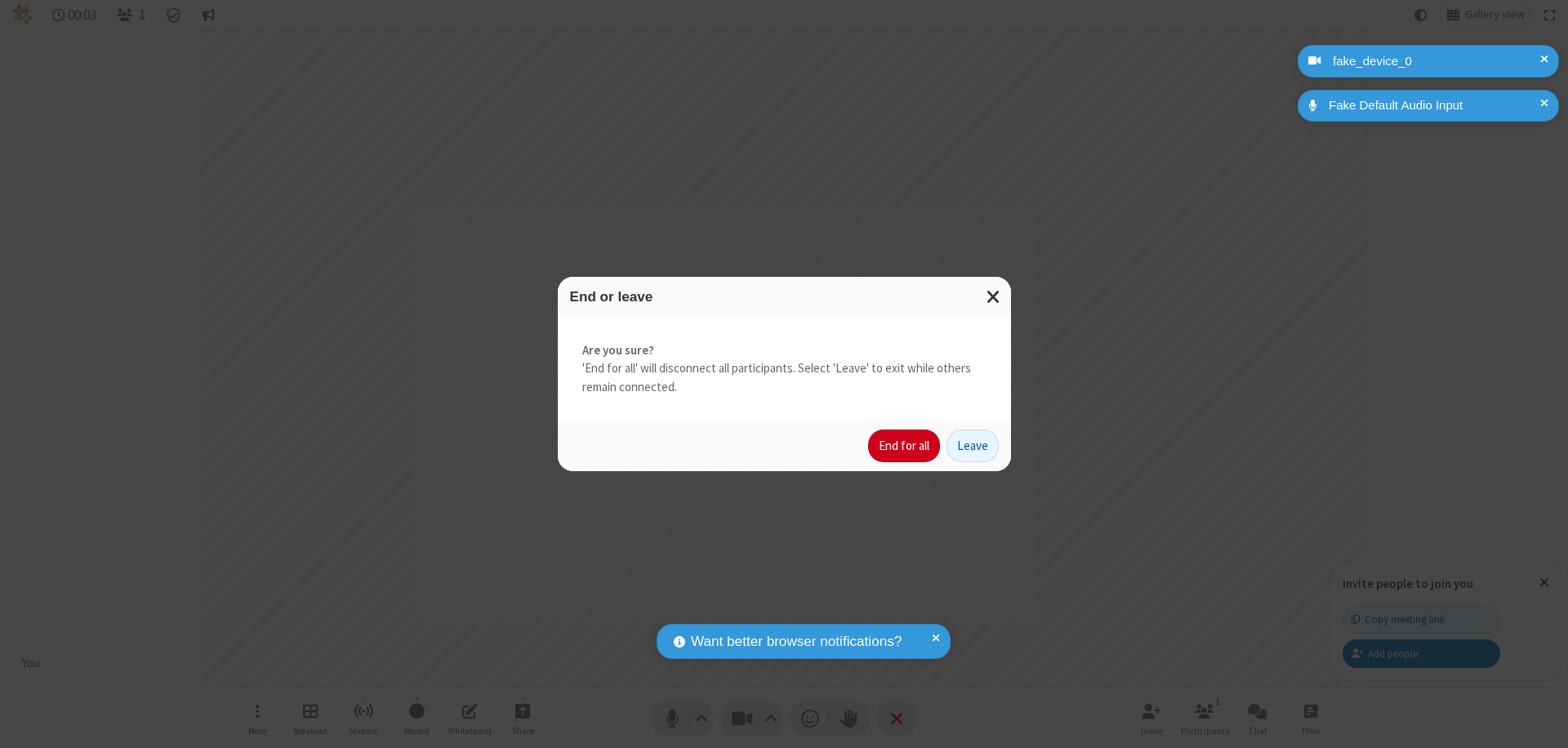
click at [904, 446] on button "End for all" at bounding box center [904, 446] width 71 height 33
